Goal: Information Seeking & Learning: Understand process/instructions

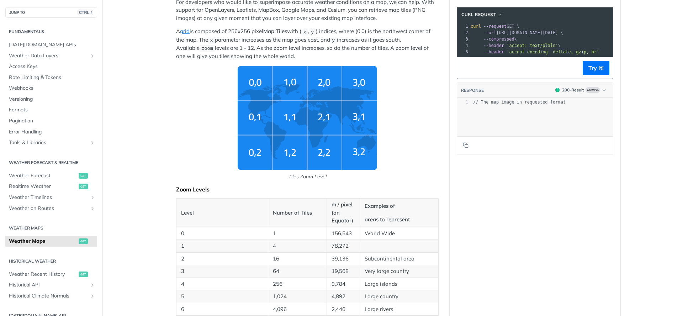
scroll to position [142, 0]
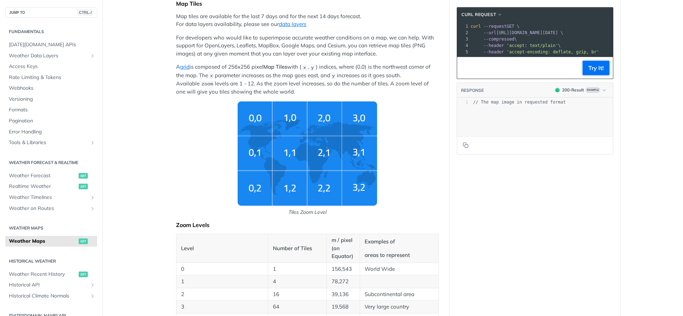
click at [590, 69] on button "Try It!" at bounding box center [596, 68] width 27 height 14
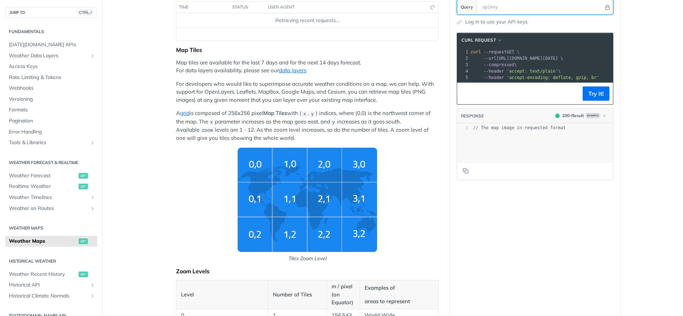
scroll to position [25, 0]
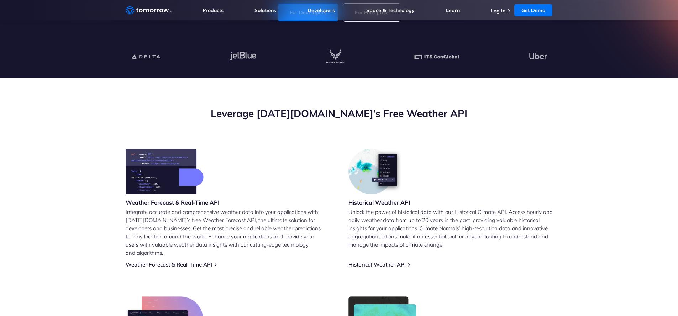
scroll to position [321, 0]
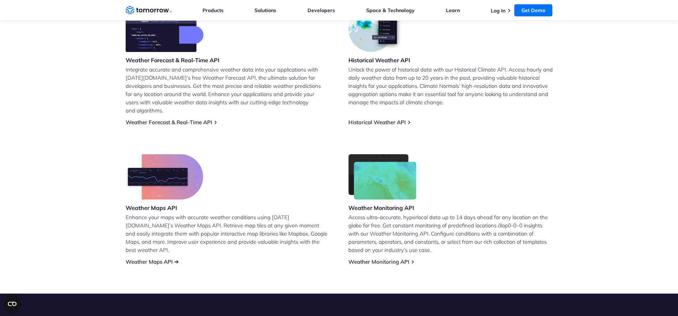
click at [163, 258] on link "Weather Maps API" at bounding box center [149, 261] width 47 height 7
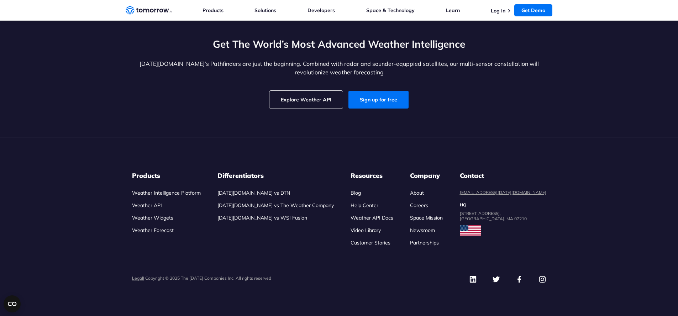
scroll to position [2104, 0]
click at [156, 208] on link "Weather API" at bounding box center [147, 205] width 30 height 6
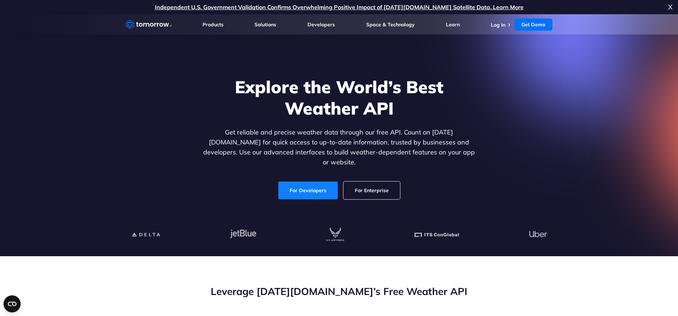
click at [292, 181] on link "For Developers" at bounding box center [307, 190] width 59 height 18
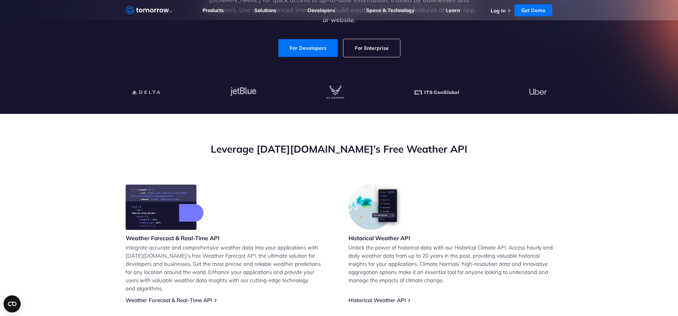
scroll to position [249, 0]
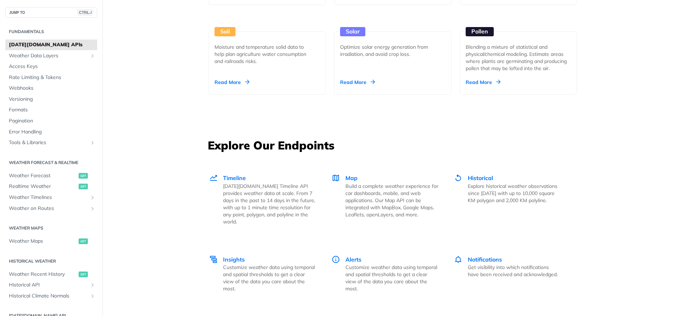
scroll to position [889, 0]
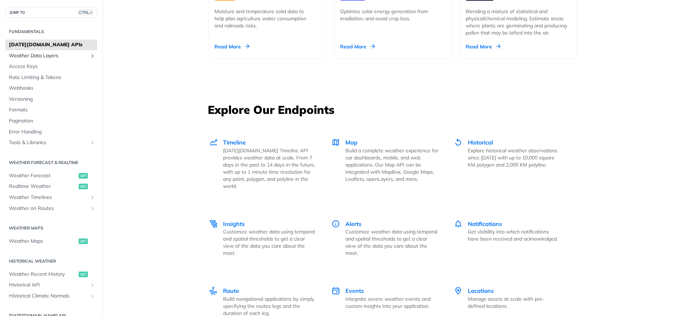
click at [51, 58] on span "Weather Data Layers" at bounding box center [48, 55] width 79 height 7
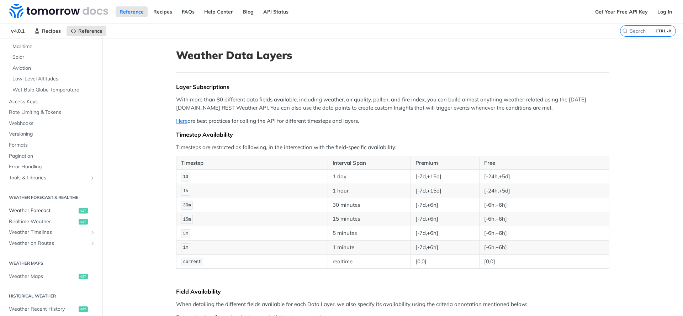
scroll to position [285, 0]
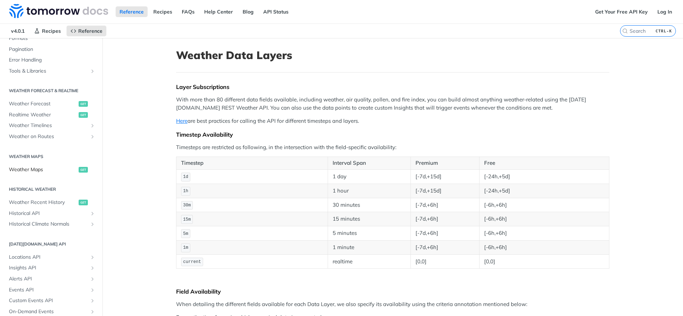
click at [34, 171] on span "Weather Maps" at bounding box center [43, 169] width 68 height 7
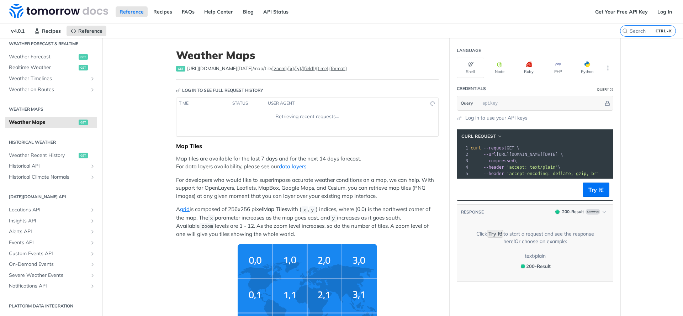
scroll to position [110, 0]
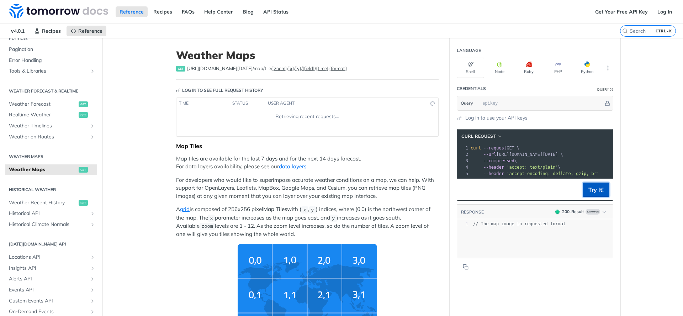
click at [593, 193] on button "Try It!" at bounding box center [596, 190] width 27 height 14
click at [566, 167] on pre "--header 'accept: text/plain' \" at bounding box center [570, 167] width 202 height 6
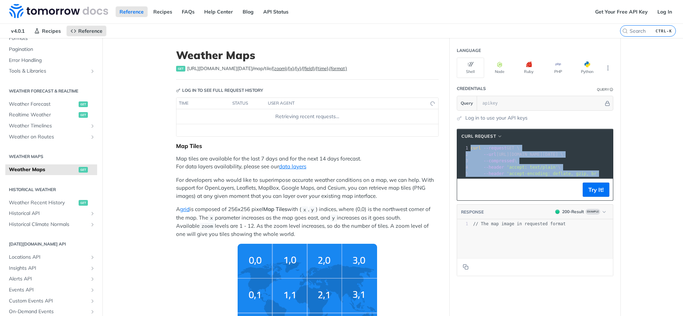
drag, startPoint x: 586, startPoint y: 175, endPoint x: 465, endPoint y: 146, distance: 123.7
click at [469, 146] on div "1 curl --request GET \ 2 --url https://api.tomorrow.io/v4/map/tile/5/2/3/precip…" at bounding box center [570, 161] width 202 height 32
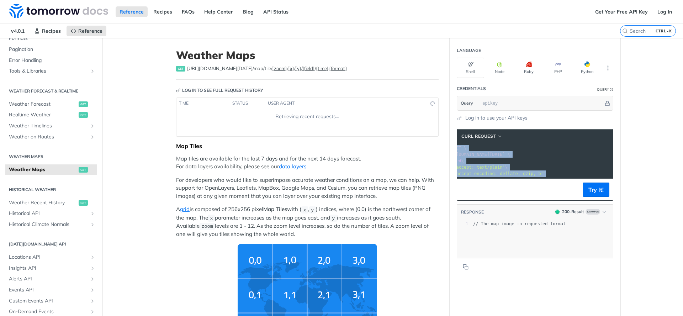
scroll to position [0, 0]
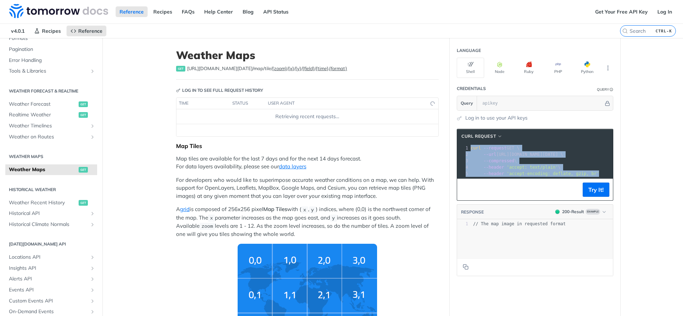
copy div "curl --request GET \ 2 --url https://api.tomorrow.io/v4/map/tile/5/2/3/precipit…"
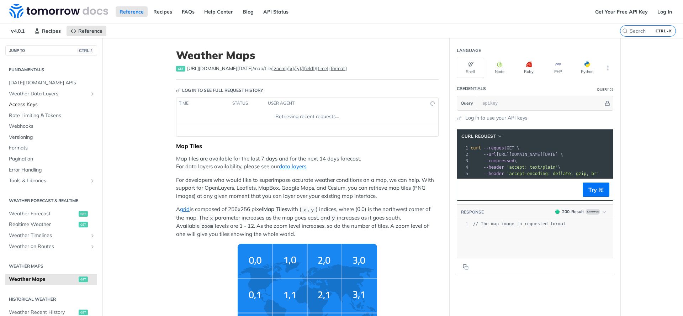
click at [39, 103] on span "Access Keys" at bounding box center [52, 104] width 86 height 7
